Goal: Answer question/provide support: Share knowledge or assist other users

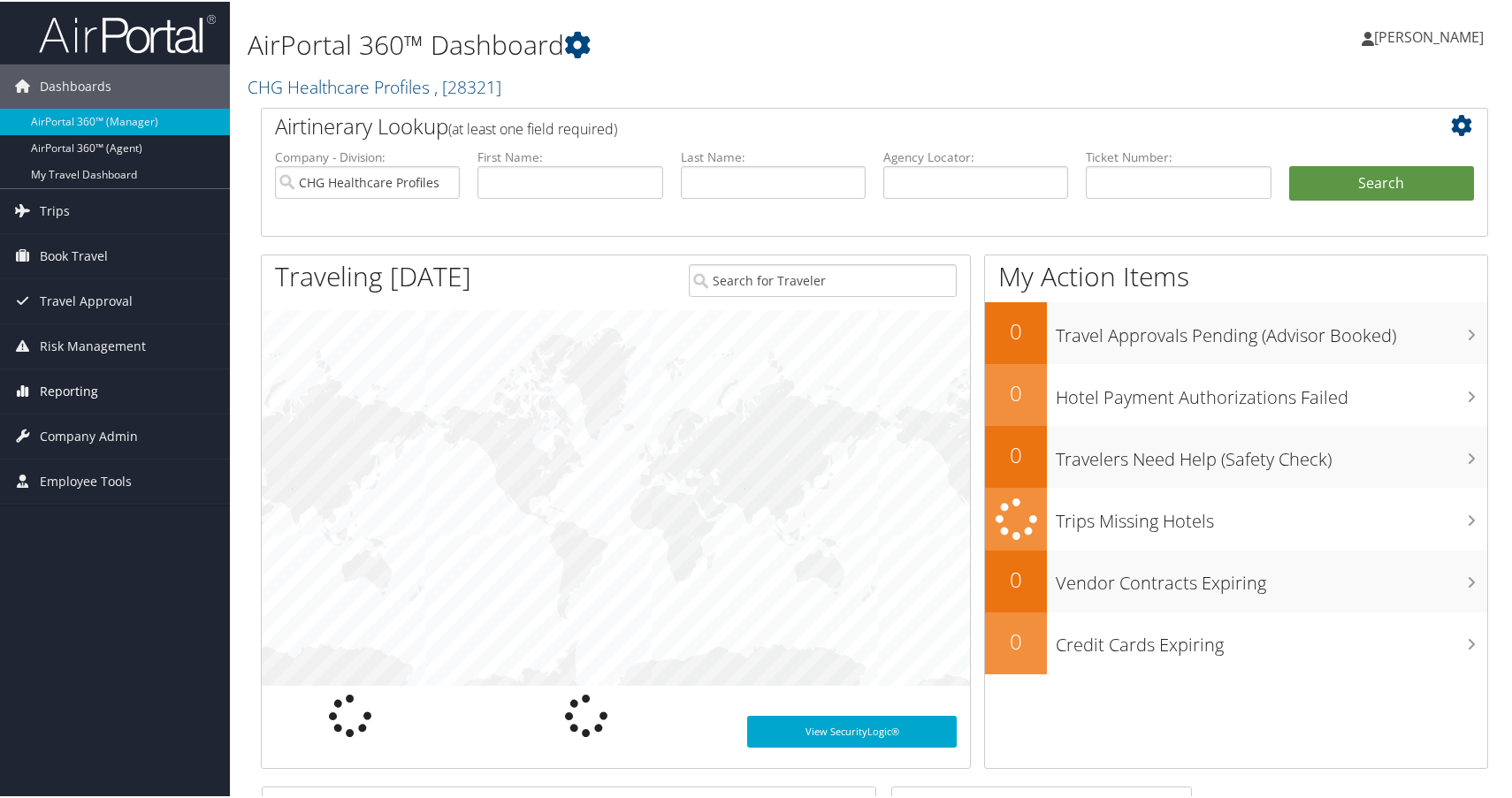
click at [84, 392] on span "Reporting" at bounding box center [69, 390] width 59 height 44
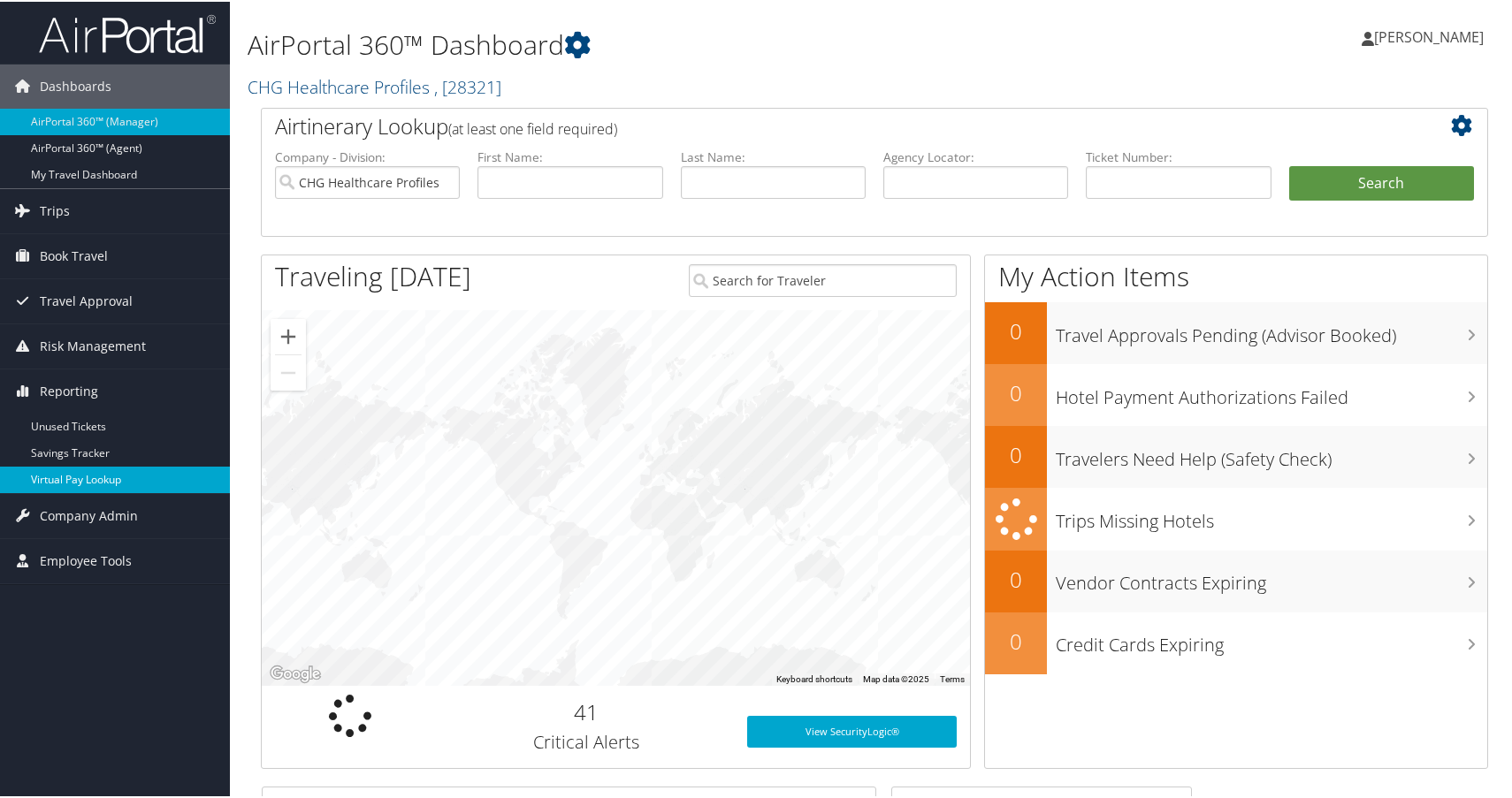
click at [99, 479] on link "Virtual Pay Lookup" at bounding box center [115, 478] width 230 height 27
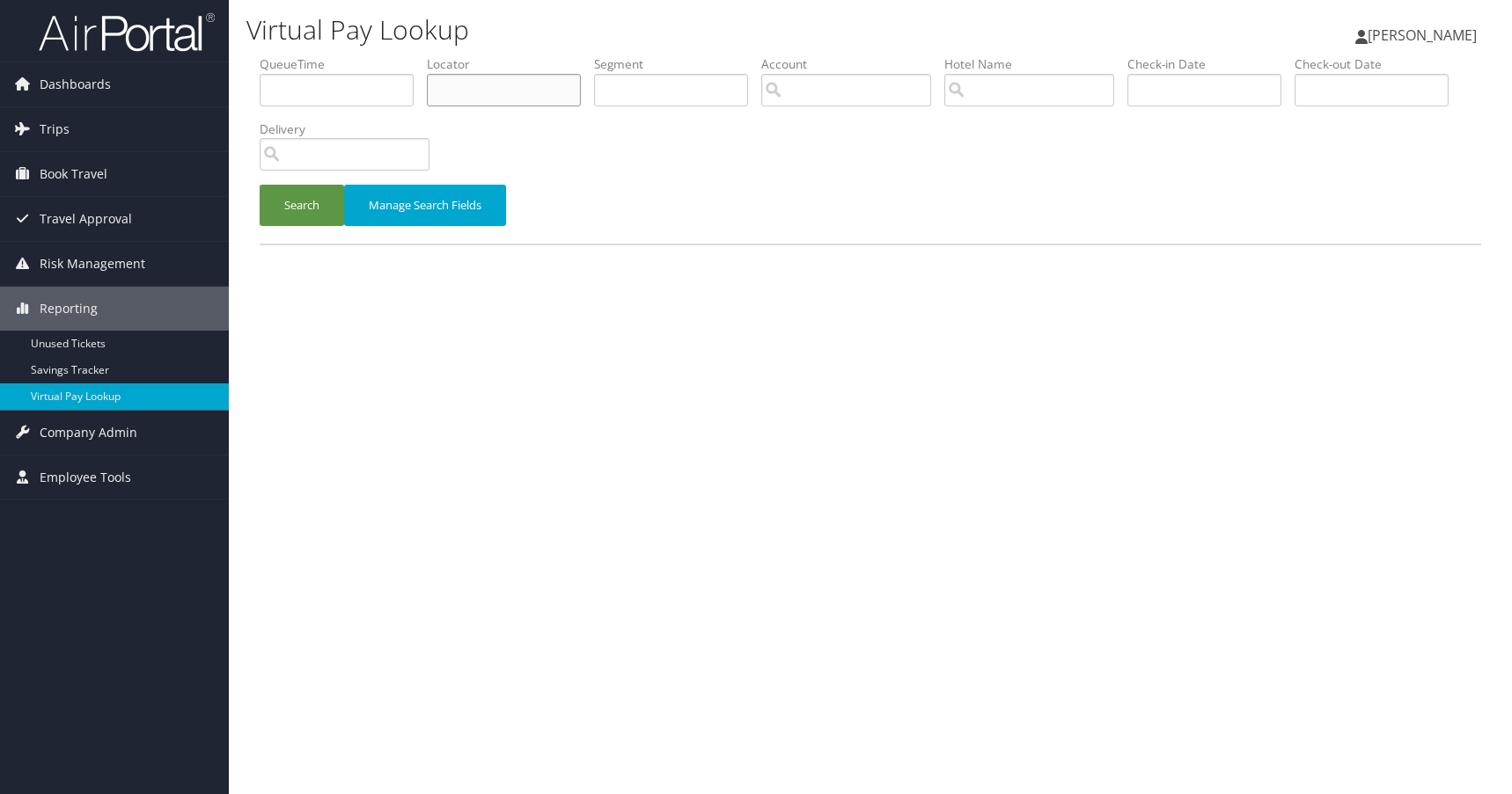
click at [496, 88] on input "text" at bounding box center [503, 90] width 154 height 33
paste input "FUXVZU"
type input "FUXVZU"
click at [311, 198] on button "Search" at bounding box center [301, 205] width 84 height 42
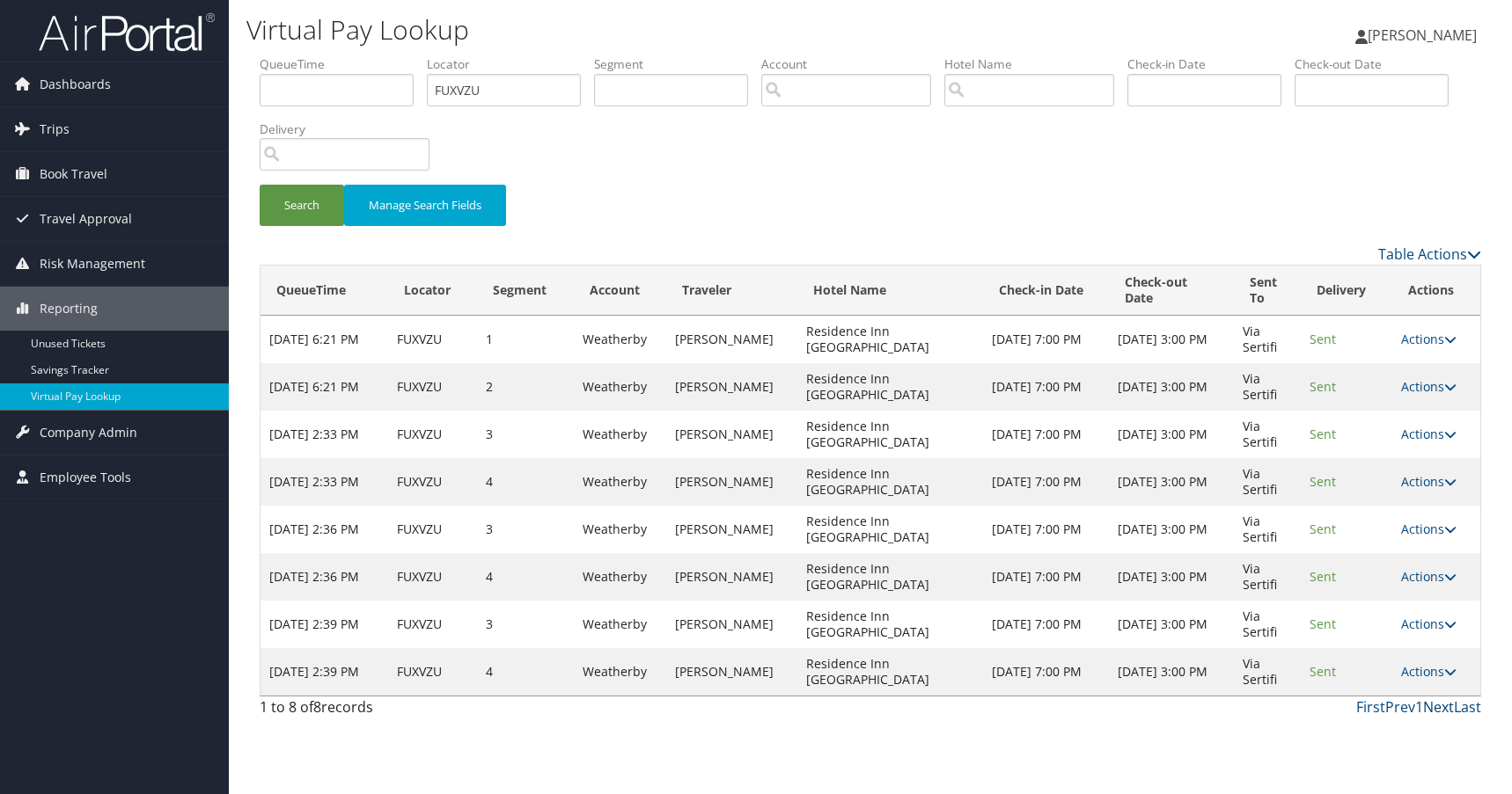
click at [1441, 703] on link "Next" at bounding box center [1438, 707] width 31 height 19
click at [1433, 704] on link "Next" at bounding box center [1438, 707] width 31 height 19
click at [1008, 723] on div "1 to 8 of 8 records First Prev 1 Next Last" at bounding box center [871, 712] width 1247 height 30
click at [1469, 706] on link "Last" at bounding box center [1467, 707] width 27 height 19
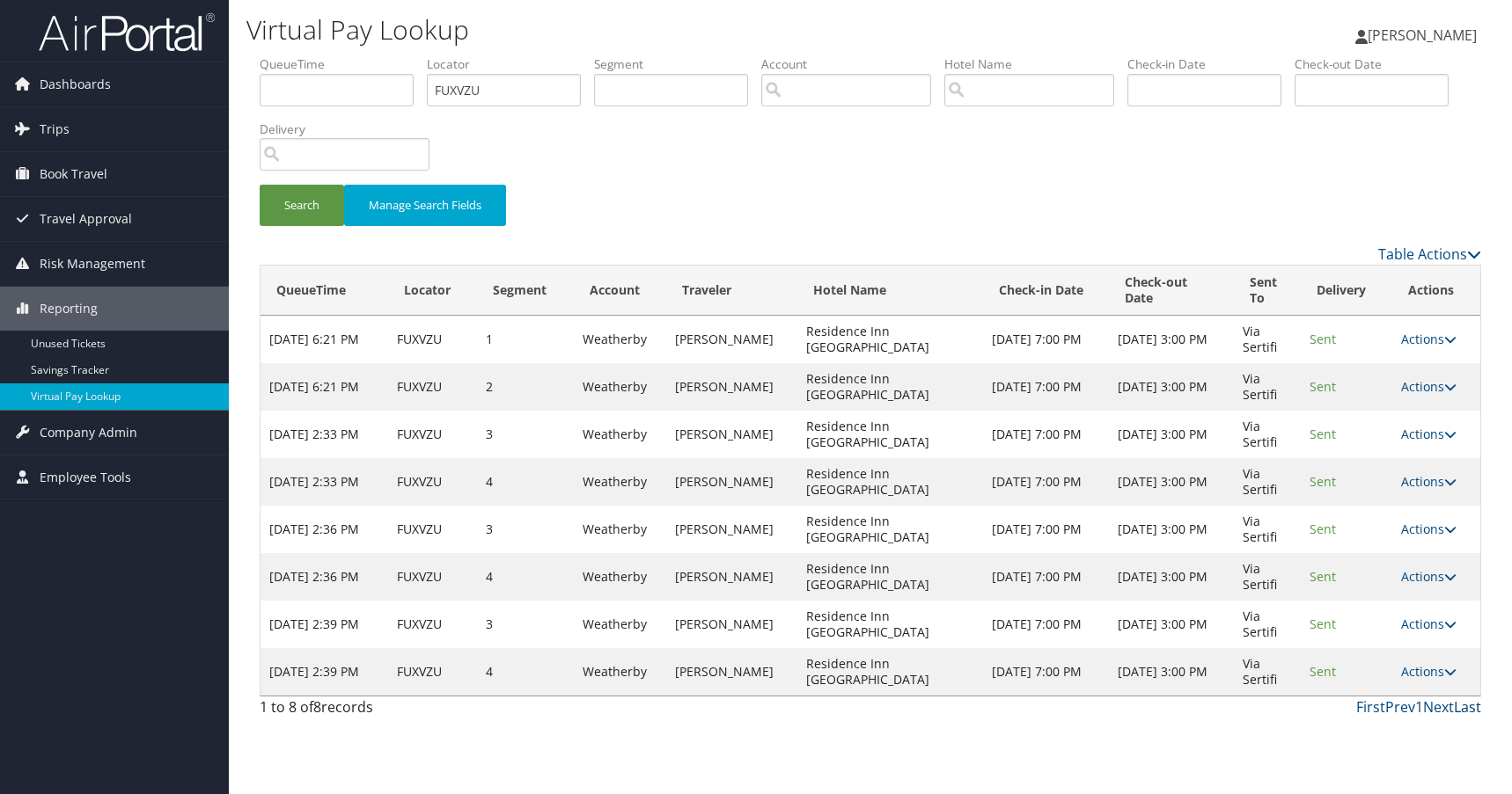
click at [1469, 706] on link "Last" at bounding box center [1467, 707] width 27 height 19
click at [1427, 668] on link "Actions" at bounding box center [1429, 671] width 56 height 17
click at [1108, 182] on div "Search Manage Search Fields" at bounding box center [871, 149] width 1247 height 188
drag, startPoint x: 488, startPoint y: 94, endPoint x: 386, endPoint y: 85, distance: 102.4
click at [386, 56] on ul "QueueTime Locator FUXVZU Segment Account Traveler Hotel Name Check-in Date Chec…" at bounding box center [870, 56] width 1222 height 0
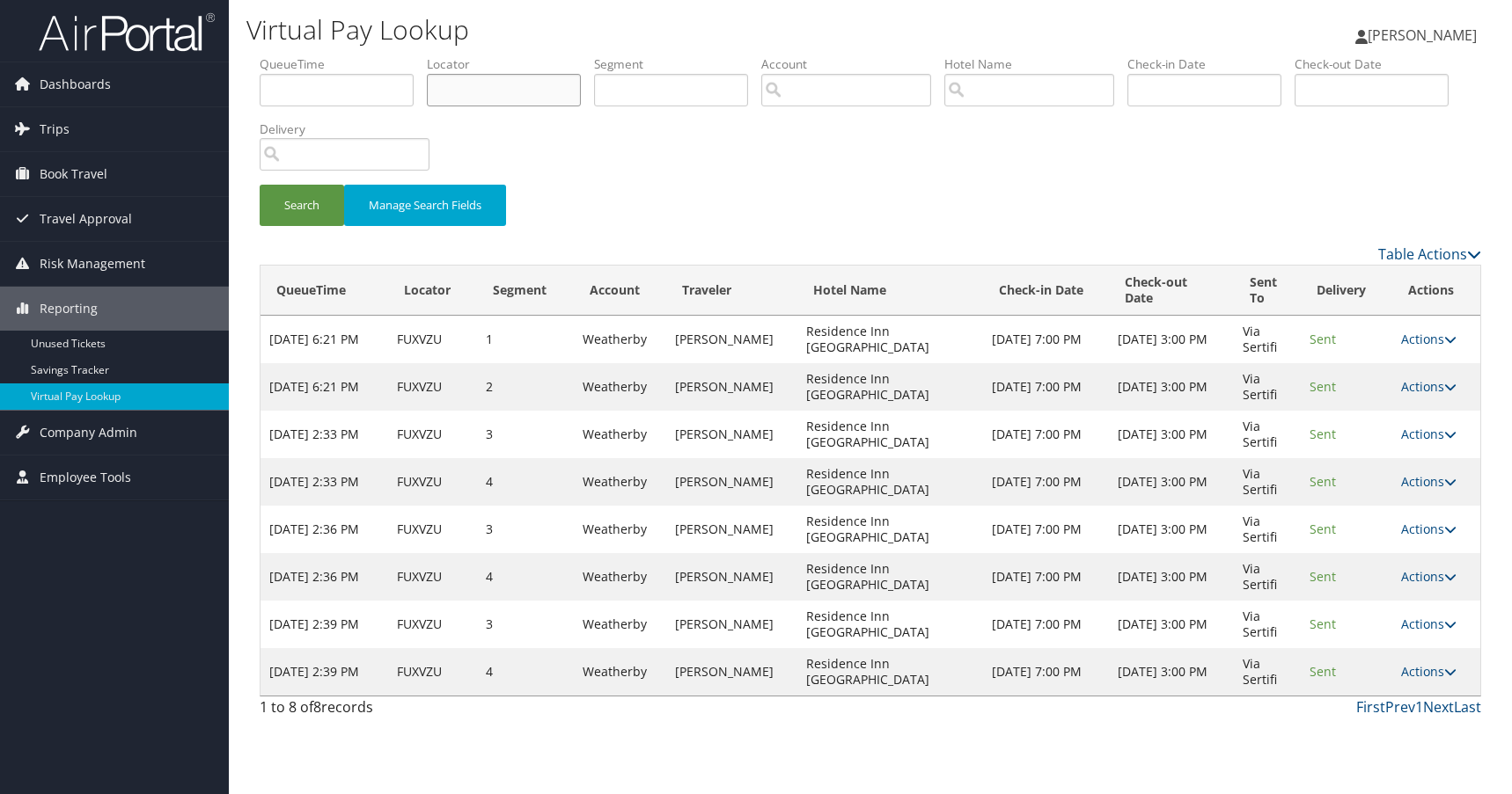
paste input "FUXVZU"
click at [259, 185] on button "Search" at bounding box center [301, 205] width 84 height 42
drag, startPoint x: 493, startPoint y: 94, endPoint x: 394, endPoint y: 92, distance: 99.0
click at [394, 56] on ul "QueueTime Locator FUXVZU Segment Account Traveler Hotel Name Check-in Date Chec…" at bounding box center [870, 56] width 1222 height 0
paste input "UXGNOJ"
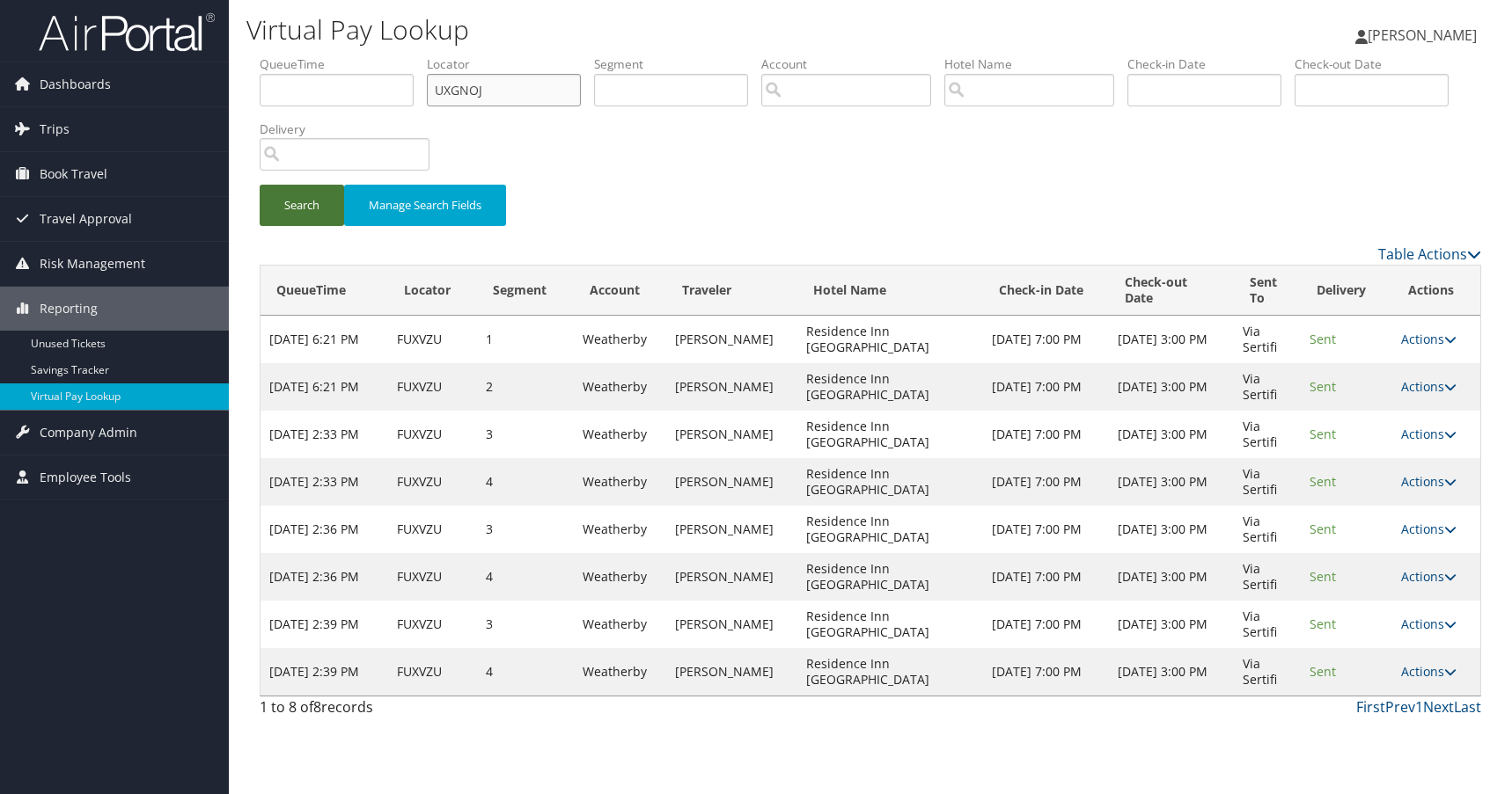
type input "UXGNOJ"
click at [314, 210] on button "Search" at bounding box center [301, 205] width 84 height 42
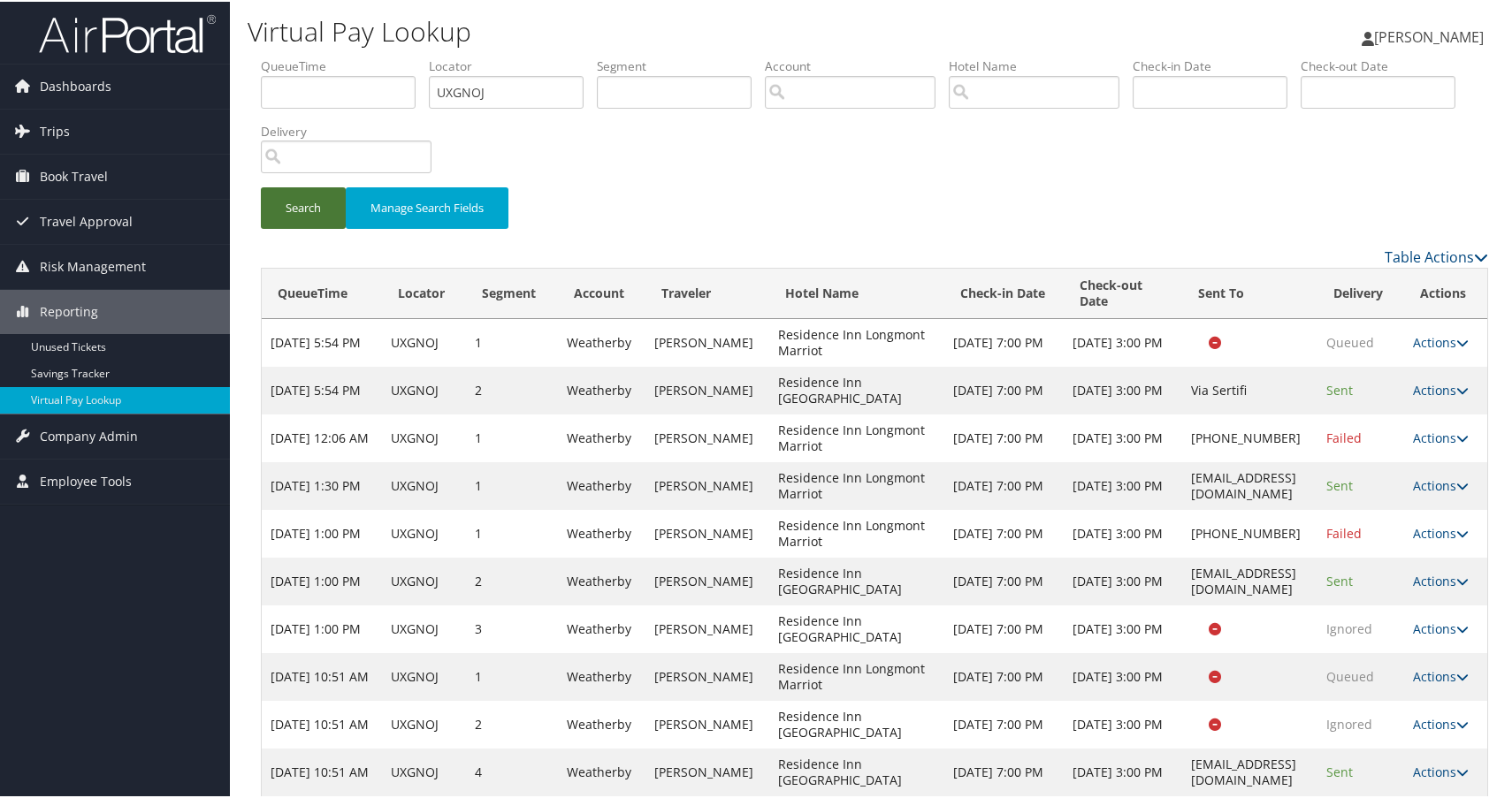
scroll to position [28, 0]
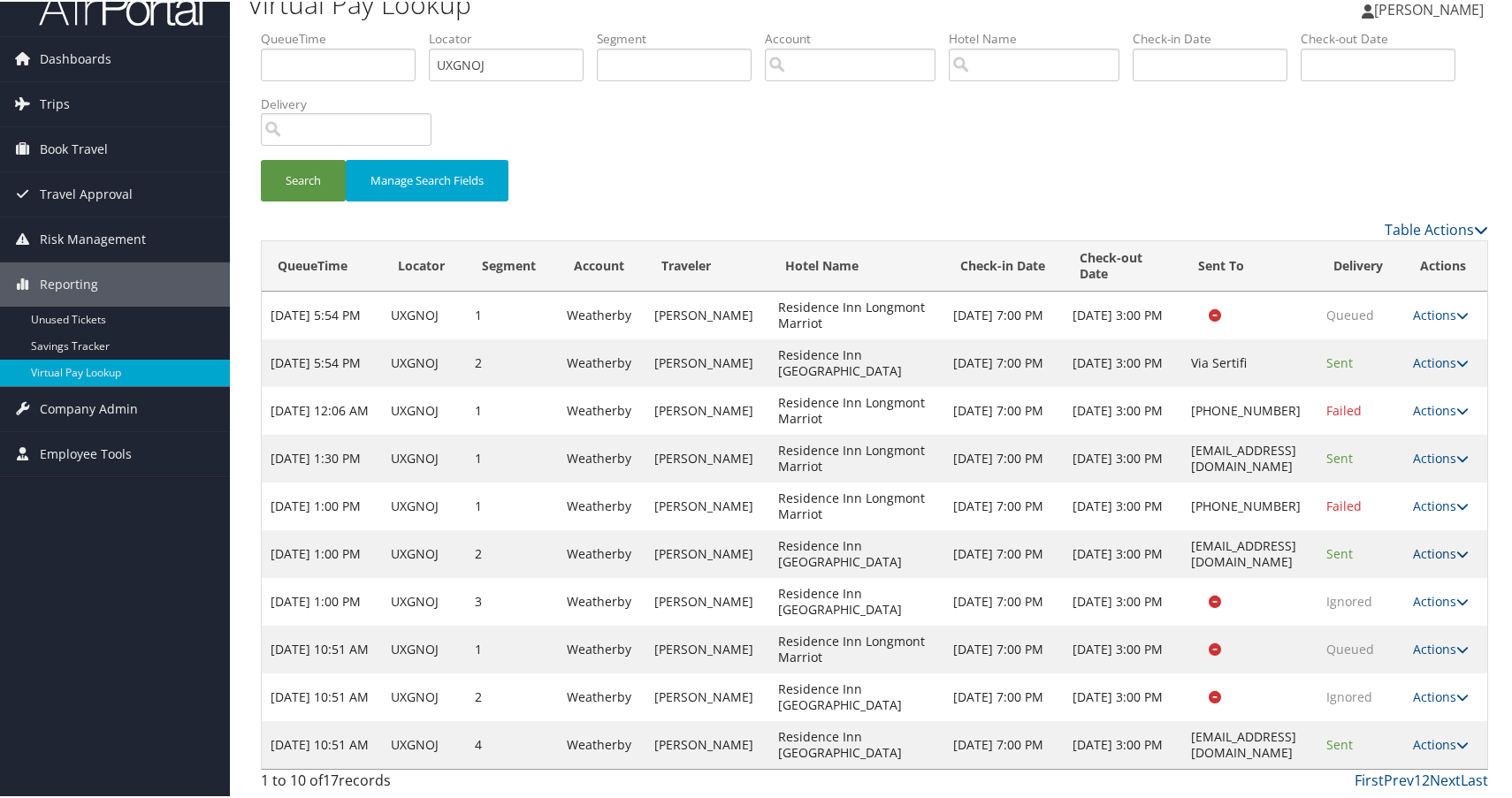
click at [1437, 550] on link "Actions" at bounding box center [1440, 552] width 56 height 17
click at [1447, 662] on link "View Itinerary" at bounding box center [1447, 662] width 73 height 46
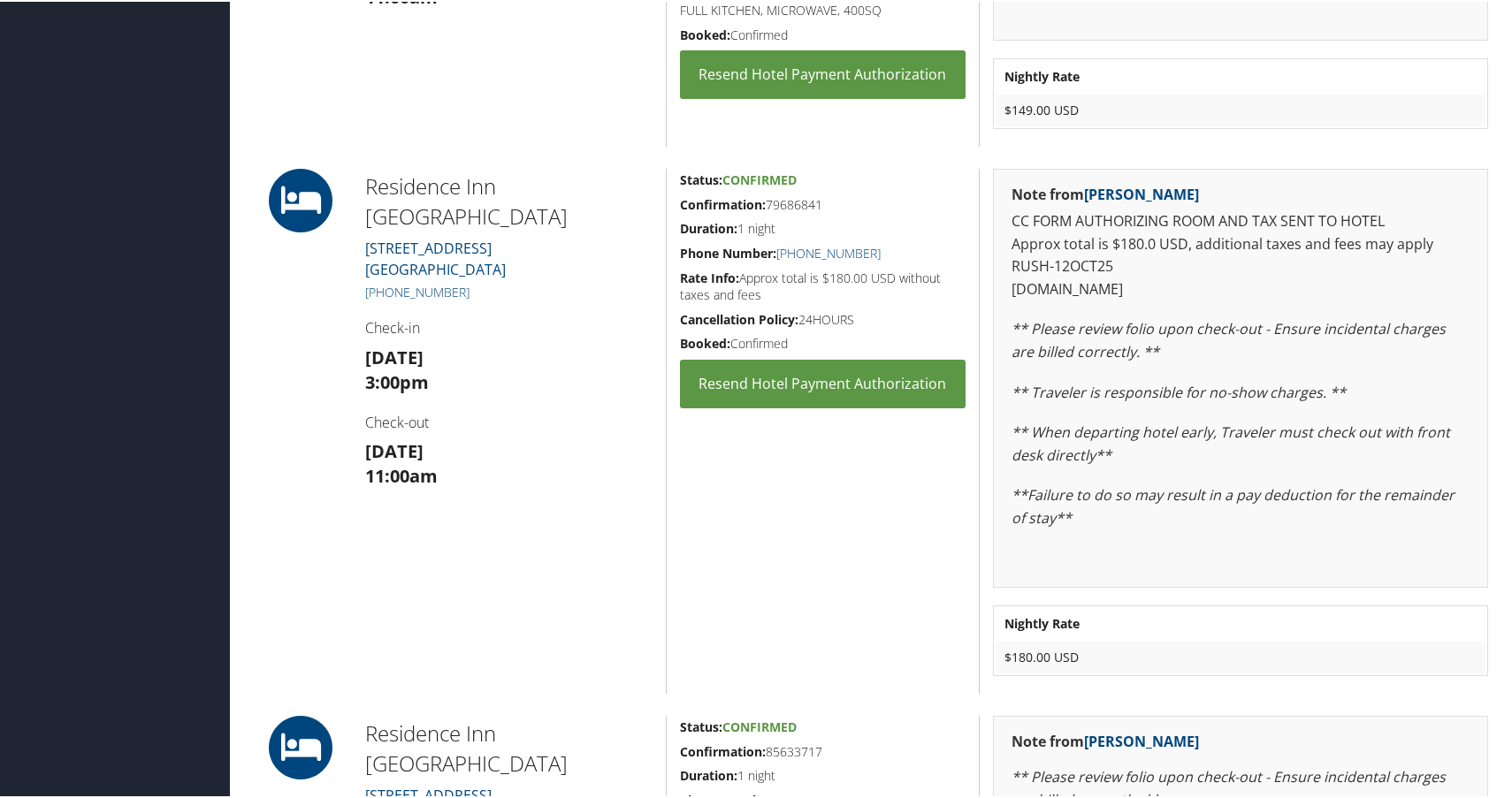
scroll to position [795, 0]
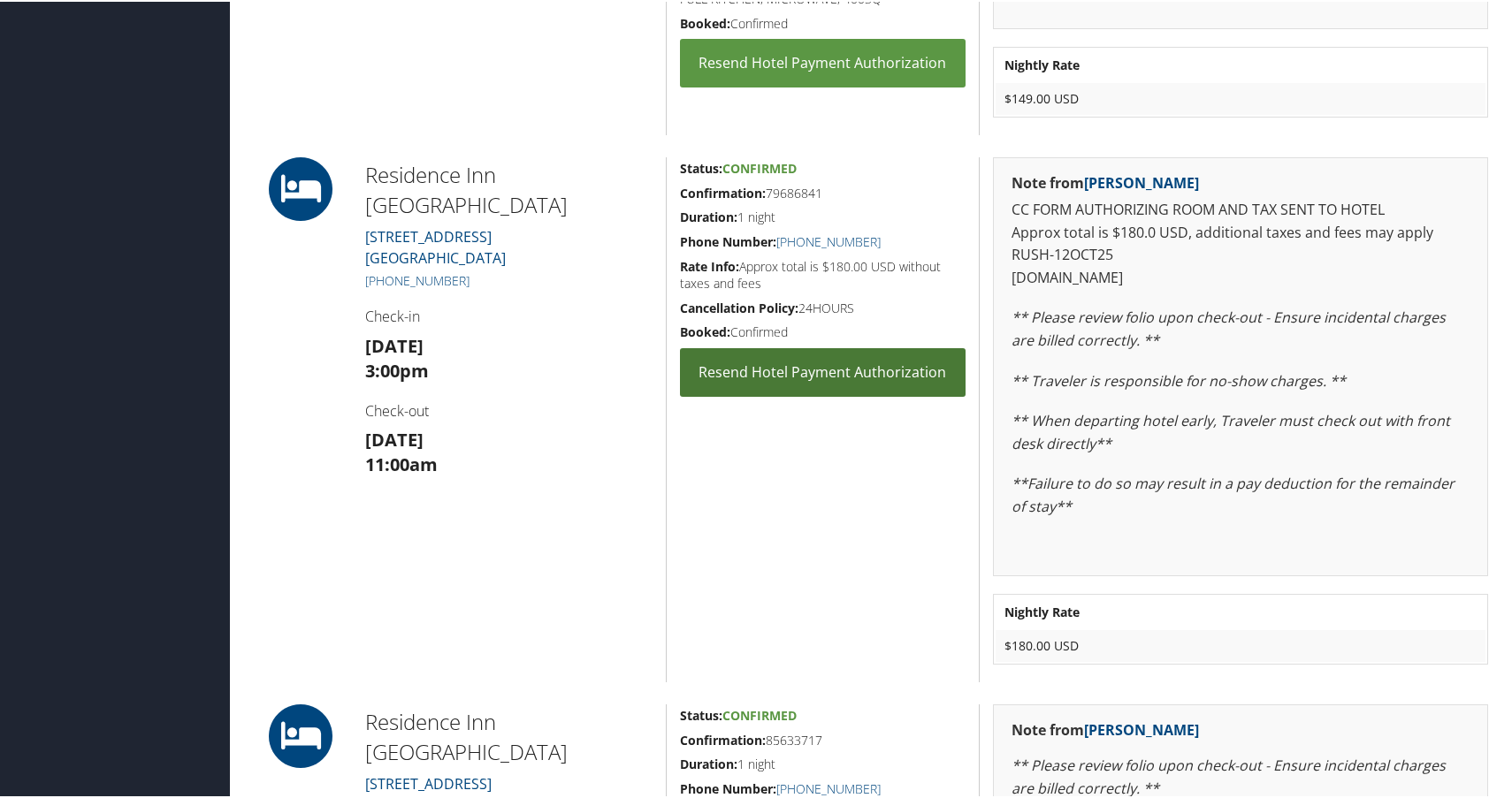
click at [861, 376] on link "Resend Hotel Payment Authorization" at bounding box center [823, 371] width 286 height 49
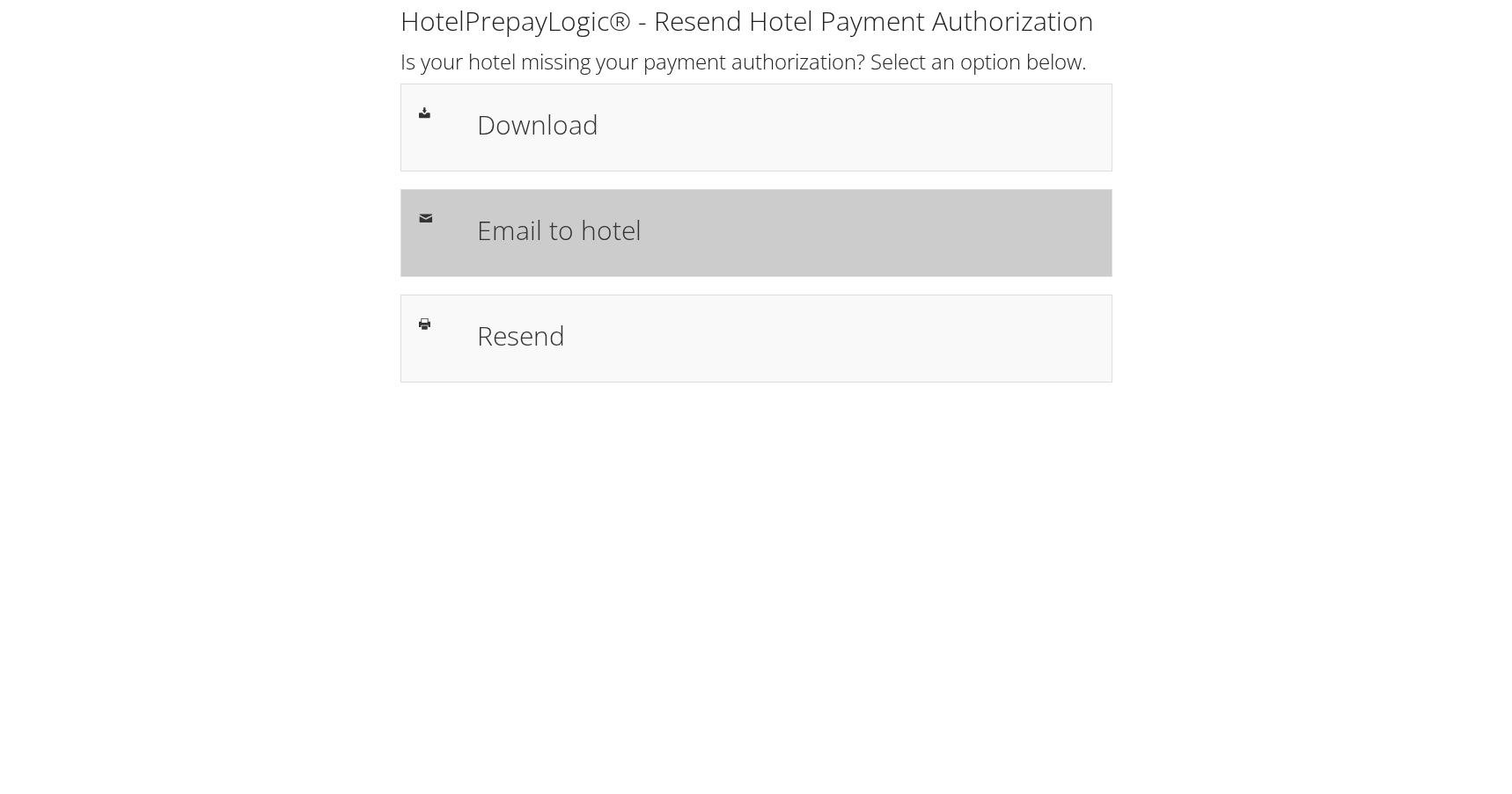
click at [633, 233] on h1 "Email to hotel" at bounding box center [785, 230] width 617 height 40
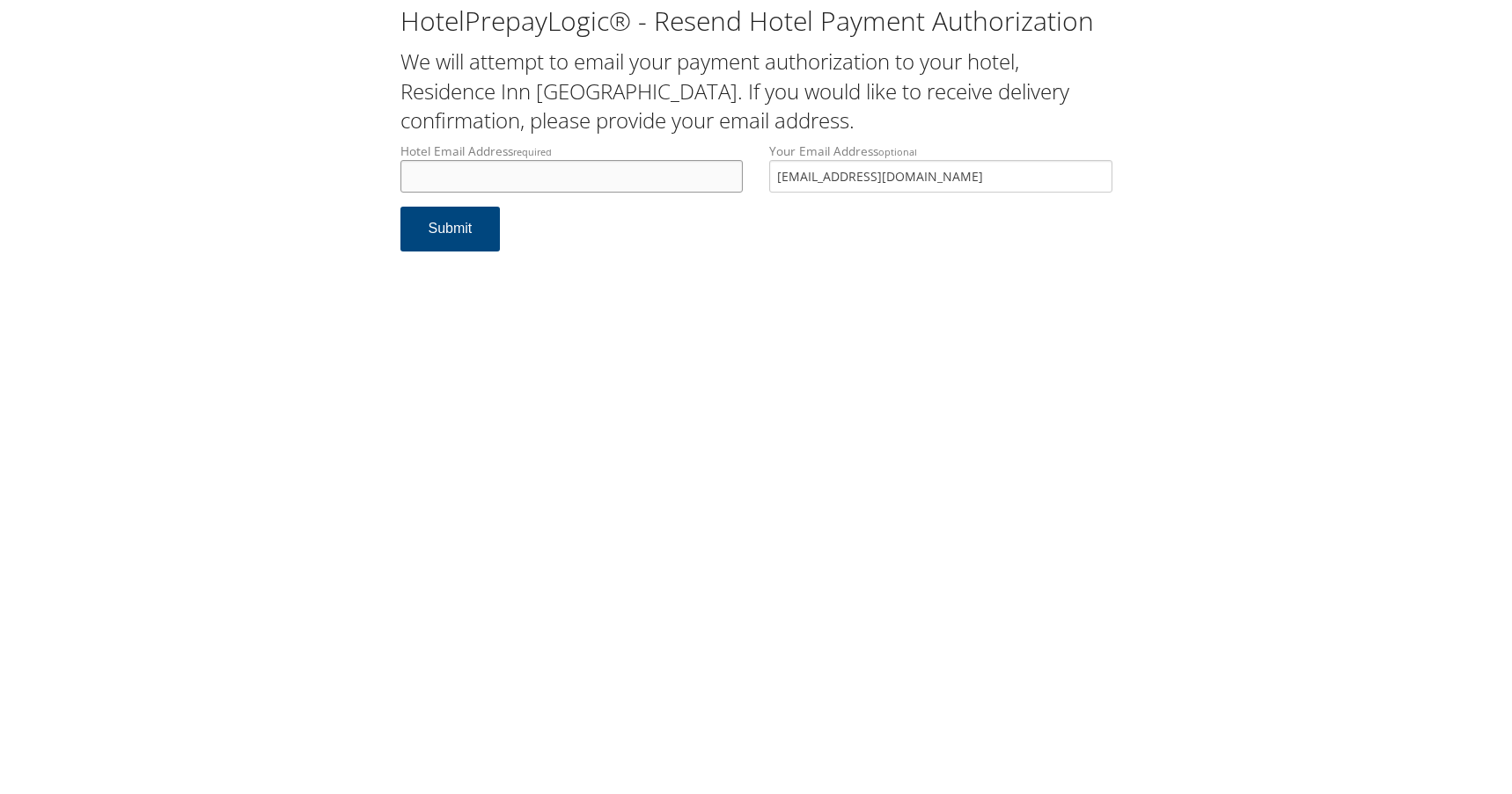
click at [551, 177] on input "Hotel Email Address required" at bounding box center [572, 176] width 343 height 33
type input "riboulder.fd@marriott.com"
drag, startPoint x: 788, startPoint y: 183, endPoint x: 615, endPoint y: 183, distance: 173.0
click at [615, 183] on div "Hotel Email Address required riboulder.fd@marriott.com Hotel email address is r…" at bounding box center [756, 174] width 739 height 65
type input "shannon.whittaker@chghealthcare.com"
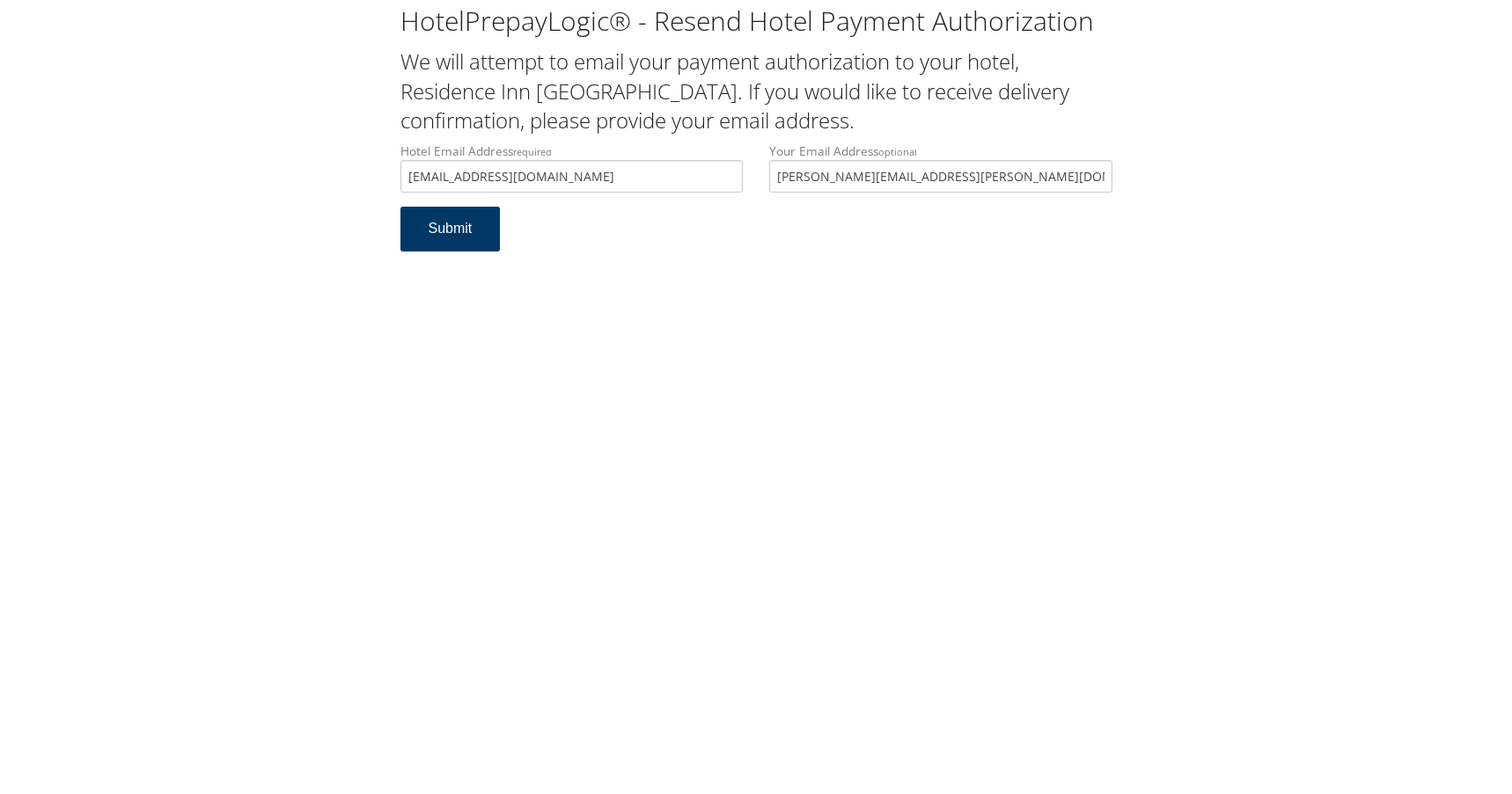
click at [443, 221] on button "Submit" at bounding box center [450, 229] width 100 height 45
